Goal: Task Accomplishment & Management: Manage account settings

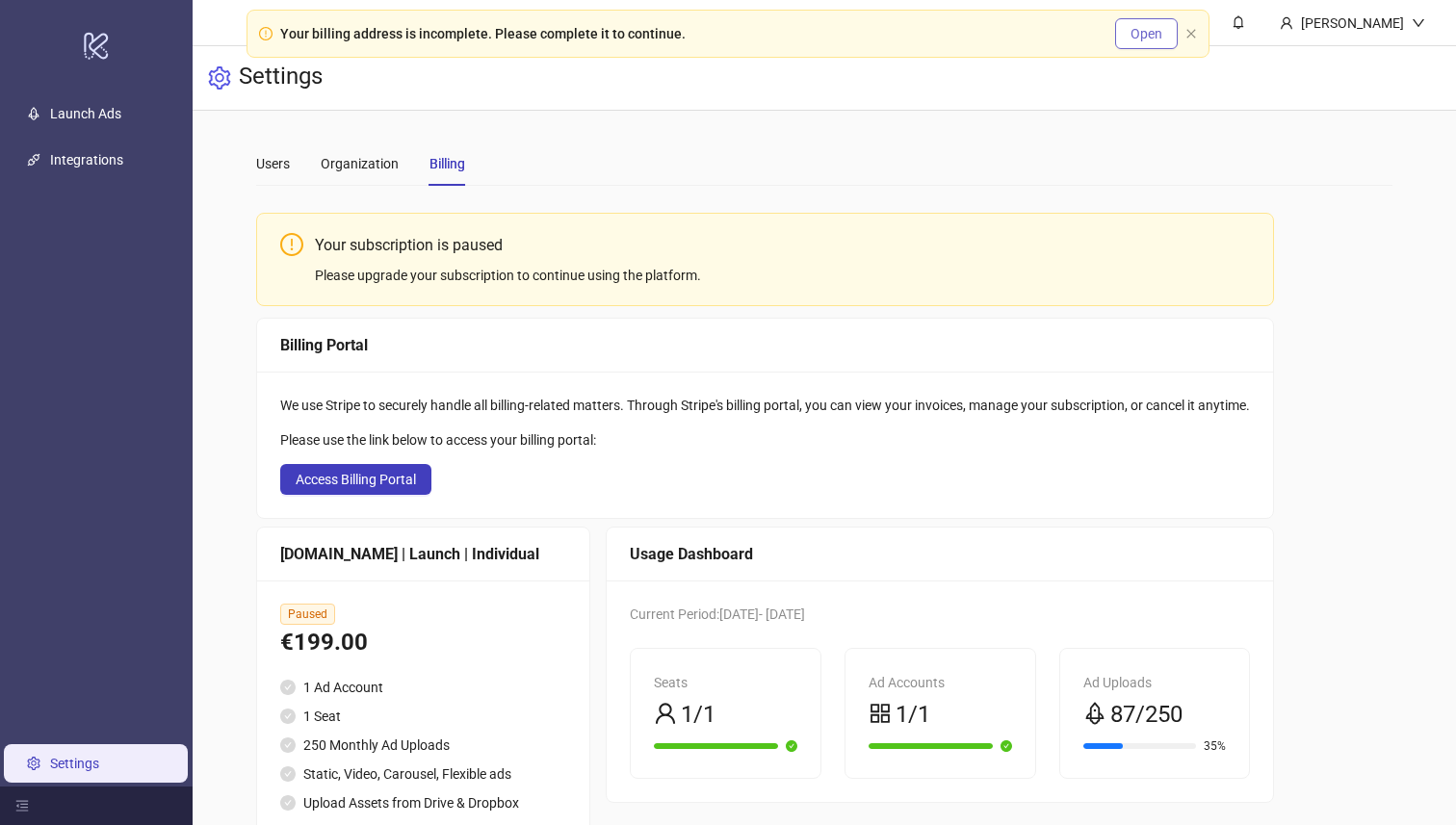
click at [1149, 36] on span "Open" at bounding box center [1147, 33] width 32 height 15
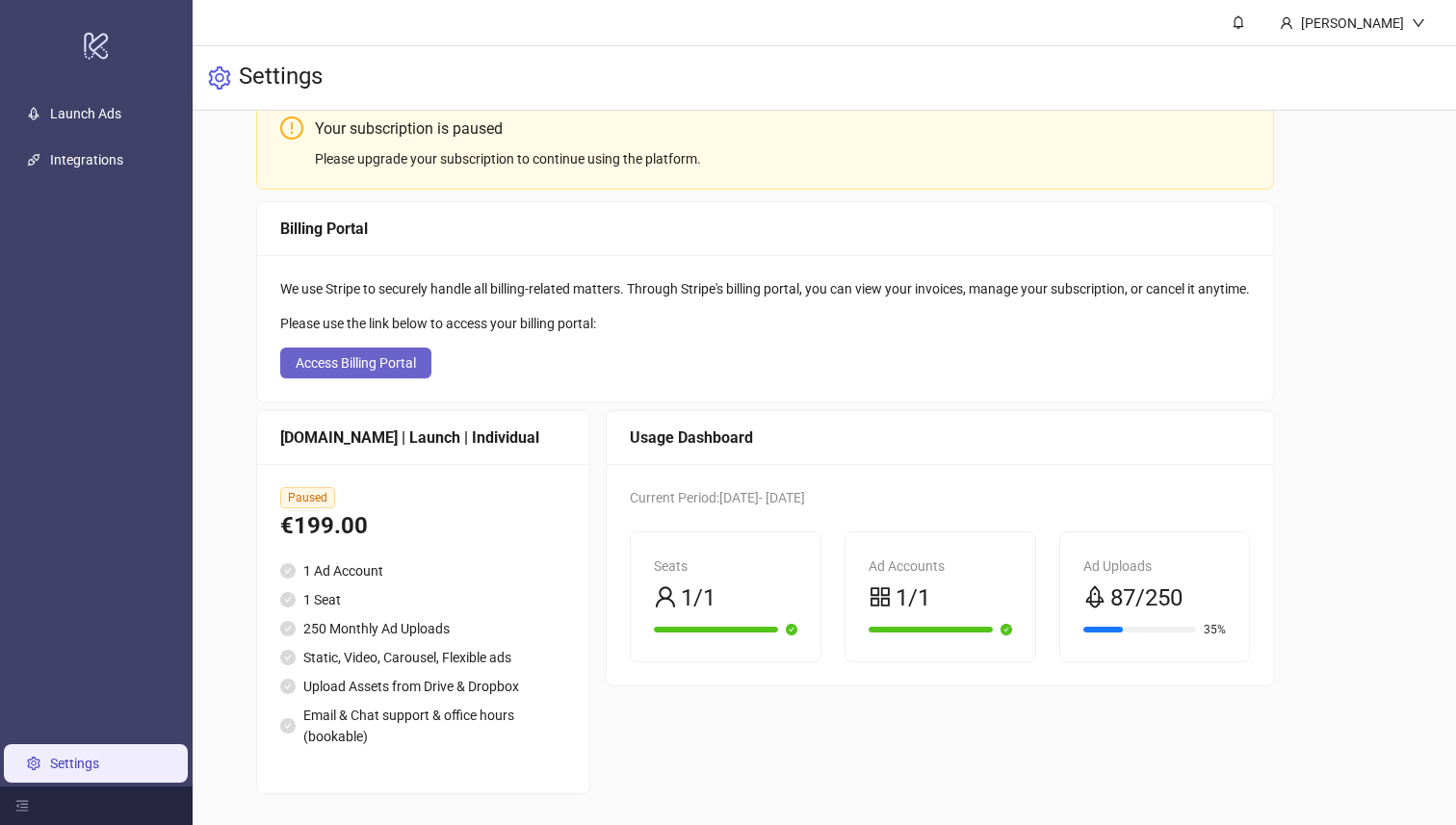
click at [416, 365] on span "Access Billing Portal" at bounding box center [355, 362] width 120 height 15
